Goal: Task Accomplishment & Management: Manage account settings

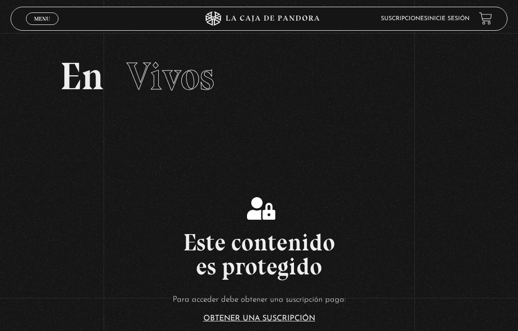
click at [455, 21] on link "Inicie sesión" at bounding box center [448, 19] width 42 height 6
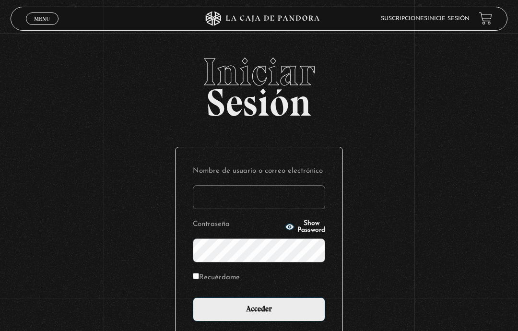
click at [271, 206] on input "Nombre de usuario o correo electrónico" at bounding box center [259, 197] width 132 height 24
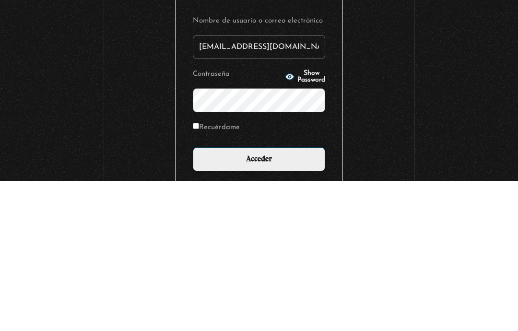
type input "[EMAIL_ADDRESS][DOMAIN_NAME]"
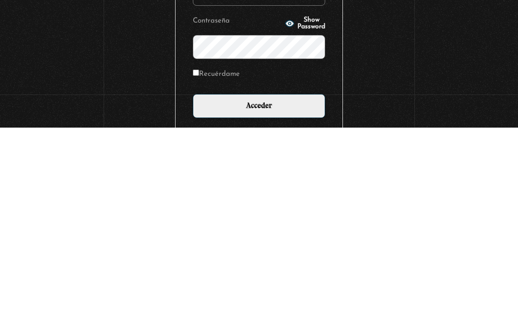
click at [392, 70] on div "Iniciar Sesión Nombre de usuario o correo electrónico vjc810@hotmail.com Contra…" at bounding box center [259, 234] width 518 height 362
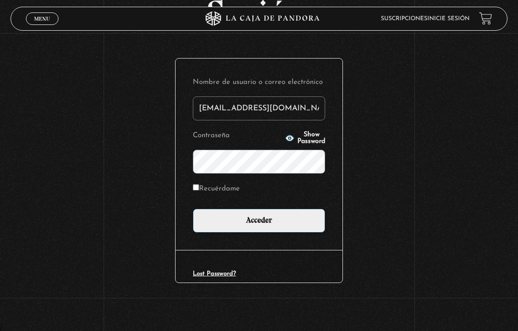
click at [198, 184] on input "Recuérdame" at bounding box center [196, 187] width 6 height 6
checkbox input "true"
click at [278, 226] on input "Acceder" at bounding box center [259, 221] width 132 height 24
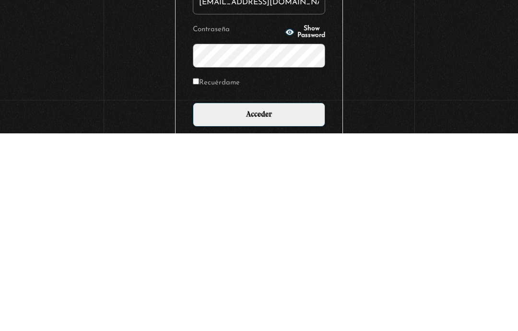
scroll to position [139, 0]
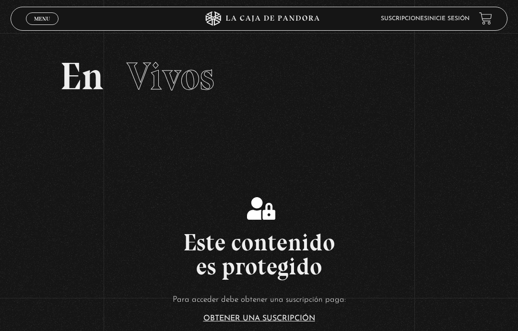
click at [453, 21] on link "Inicie sesión" at bounding box center [448, 19] width 42 height 6
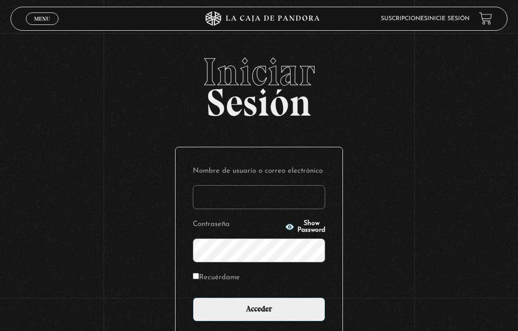
click at [277, 203] on input "Nombre de usuario o correo electrónico" at bounding box center [259, 197] width 132 height 24
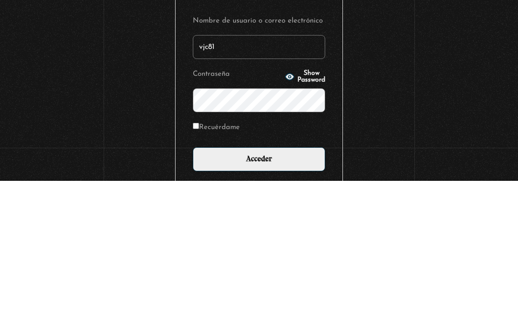
type input "[EMAIL_ADDRESS][DOMAIN_NAME]"
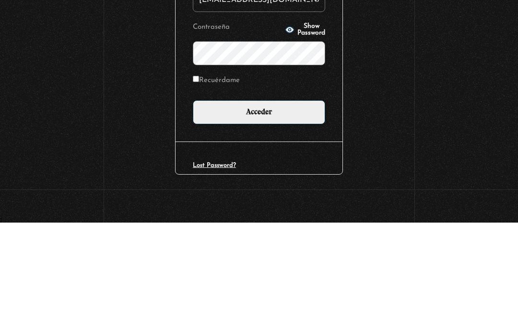
click at [300, 131] on span "Show Password" at bounding box center [311, 137] width 28 height 13
click at [394, 76] on div "Iniciar Sesión Nombre de usuario o correo electrónico [EMAIL_ADDRESS][DOMAIN_NA…" at bounding box center [259, 145] width 518 height 362
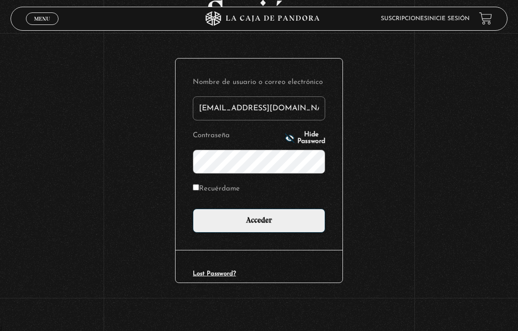
click at [203, 187] on label "Recuérdame" at bounding box center [216, 188] width 47 height 13
click at [199, 187] on input "Recuérdame" at bounding box center [196, 187] width 6 height 6
checkbox input "true"
click at [268, 225] on input "Acceder" at bounding box center [259, 221] width 132 height 24
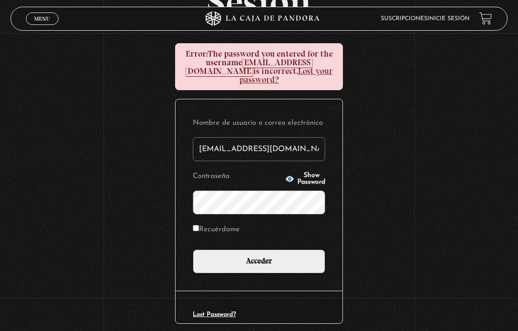
scroll to position [139, 0]
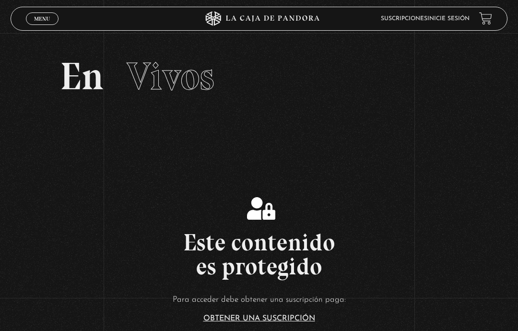
click at [450, 18] on link "Inicie sesión" at bounding box center [448, 19] width 42 height 6
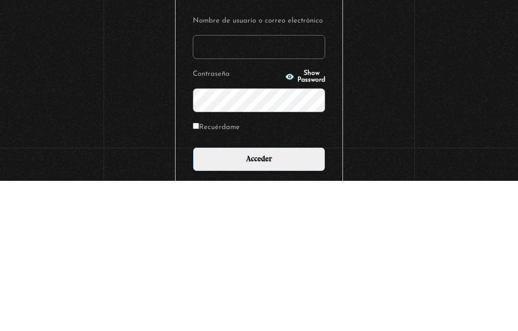
type input "vjc810@hotmail.com"
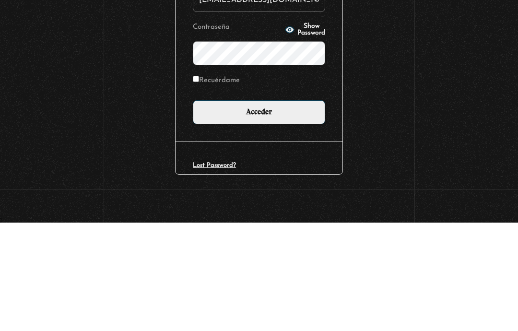
click at [197, 184] on input "Recuérdame" at bounding box center [196, 187] width 6 height 6
checkbox input "true"
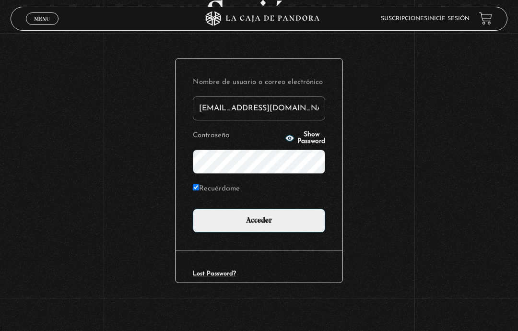
click at [292, 223] on input "Acceder" at bounding box center [259, 221] width 132 height 24
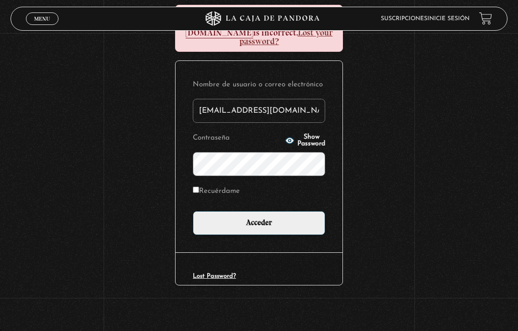
scroll to position [101, 0]
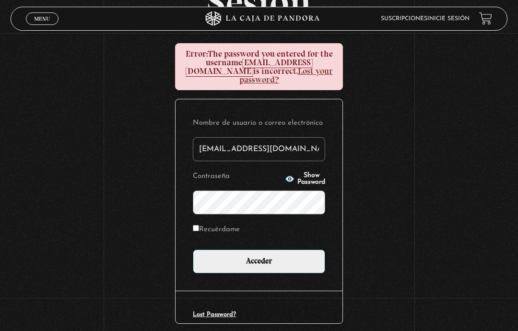
click at [300, 177] on span "Show Password" at bounding box center [311, 178] width 28 height 13
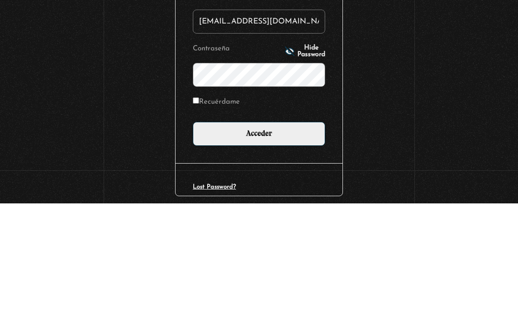
click at [279, 249] on input "Acceder" at bounding box center [259, 261] width 132 height 24
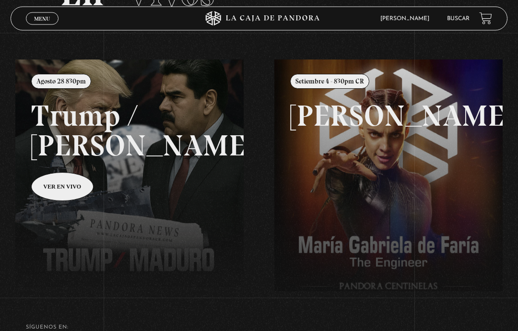
scroll to position [80, 0]
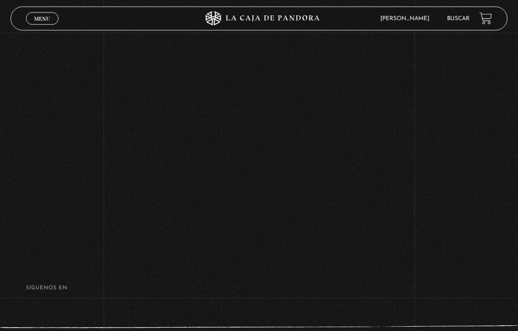
scroll to position [352, 0]
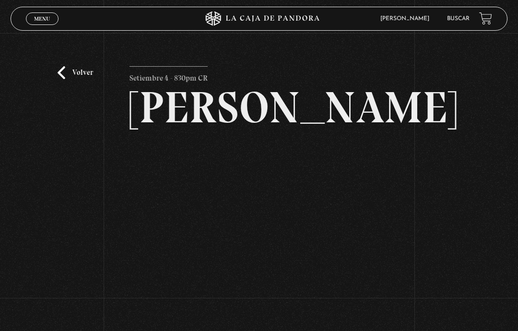
scroll to position [166, 0]
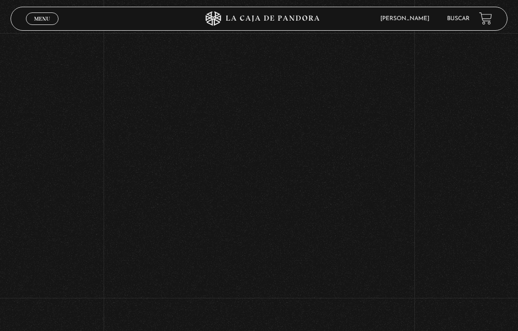
click at [444, 172] on div "Volver Setiembre 4 - 830pm CR [PERSON_NAME]" at bounding box center [259, 124] width 518 height 515
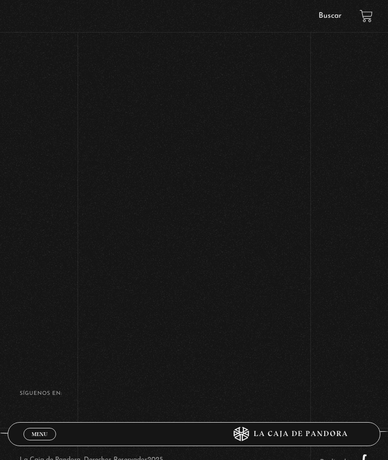
scroll to position [310, 0]
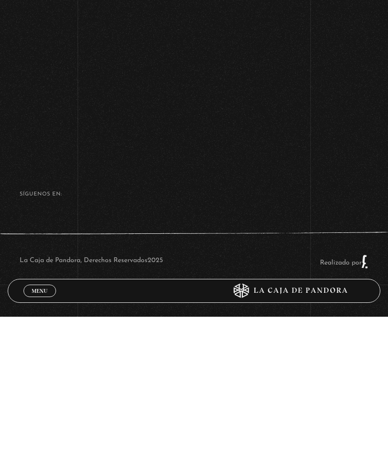
click at [350, 148] on div "Volver Setiembre 4 - 830pm CR [PERSON_NAME]" at bounding box center [194, 25] width 388 height 503
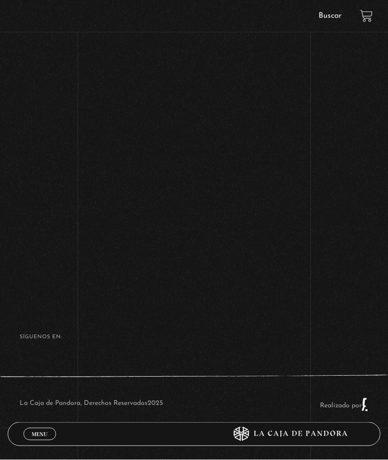
scroll to position [286, 0]
